Goal: Find specific page/section: Find specific page/section

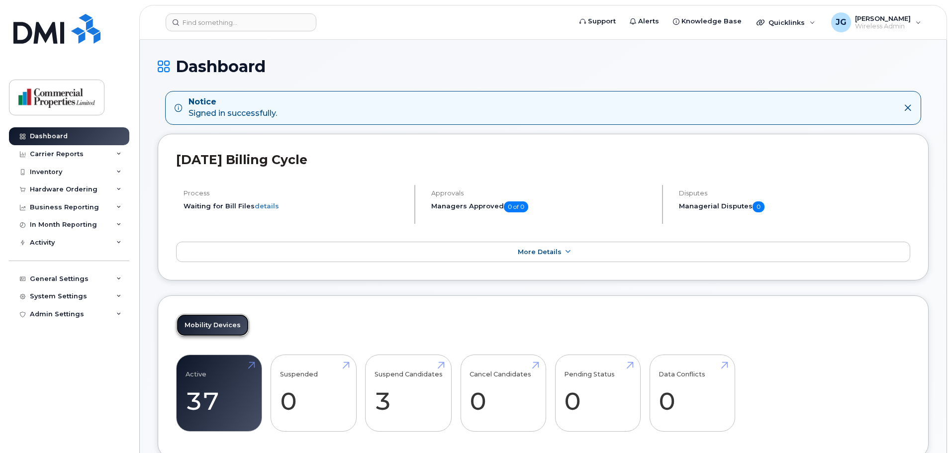
click at [211, 324] on link "Mobility Devices" at bounding box center [213, 325] width 72 height 22
click at [210, 378] on link "Active 37 12%" at bounding box center [219, 394] width 67 height 66
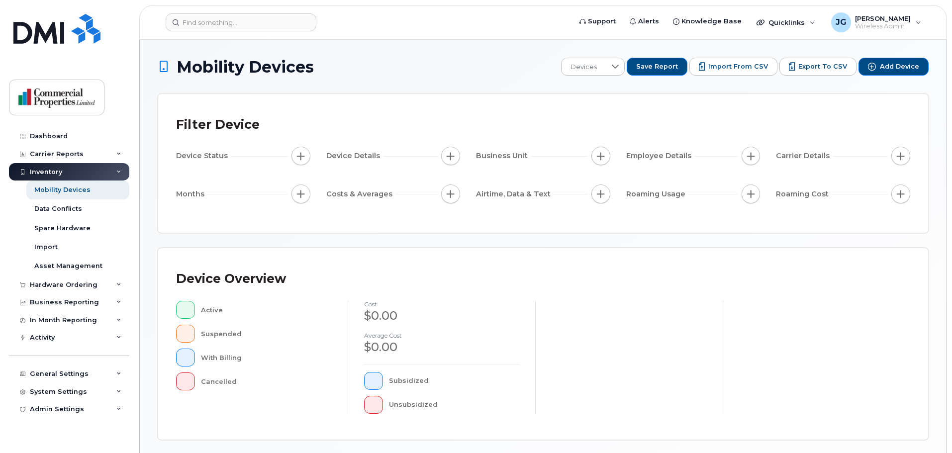
scroll to position [231, 0]
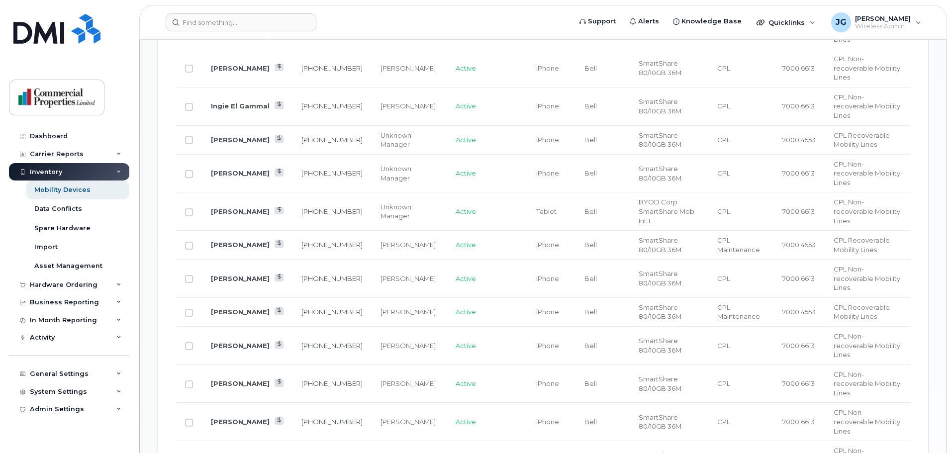
scroll to position [676, 0]
click at [235, 419] on link "Ricky Hickey" at bounding box center [240, 423] width 59 height 8
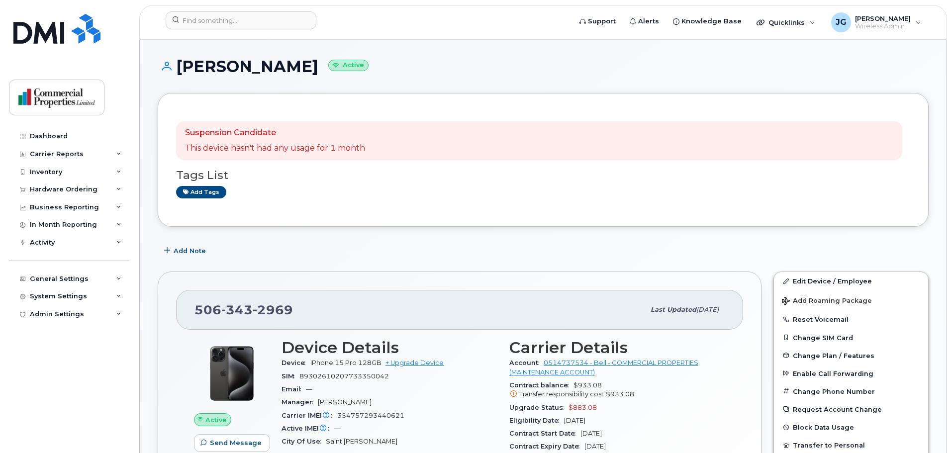
click at [419, 193] on div "Add tags" at bounding box center [539, 192] width 726 height 12
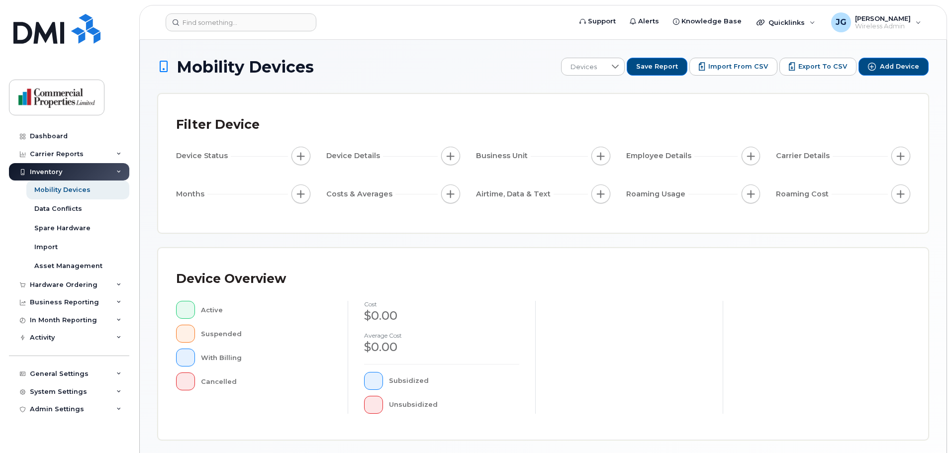
scroll to position [231, 0]
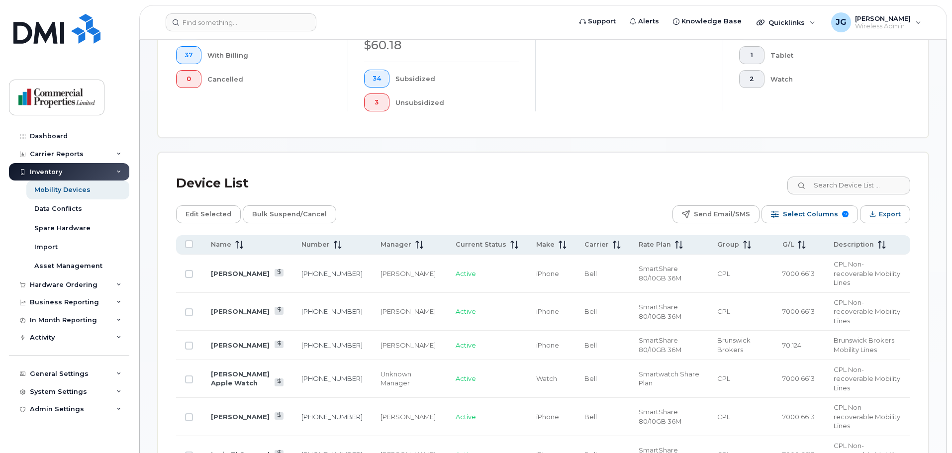
scroll to position [316, 0]
